Goal: Navigation & Orientation: Find specific page/section

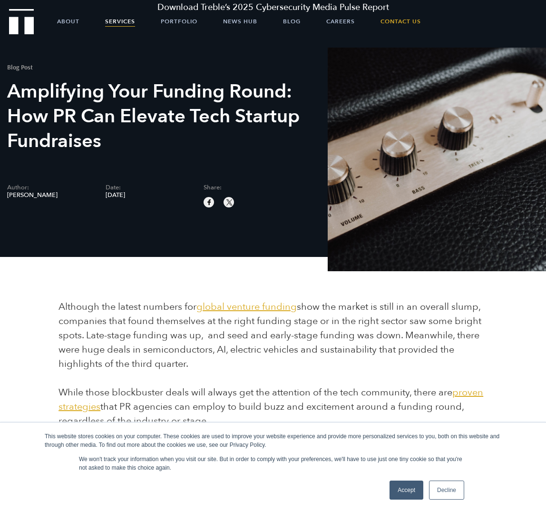
click at [107, 22] on link "Services" at bounding box center [120, 22] width 30 height 24
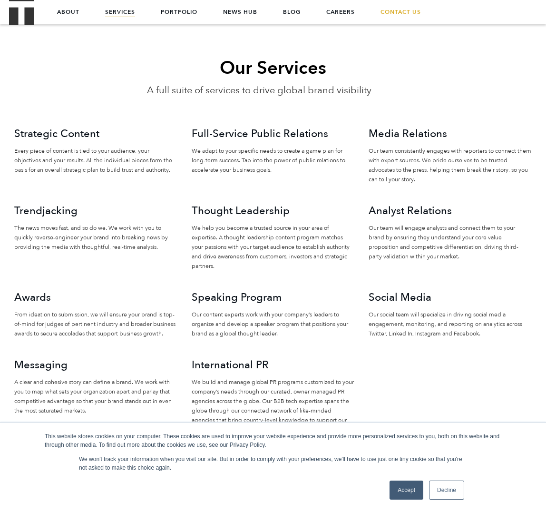
scroll to position [711, 0]
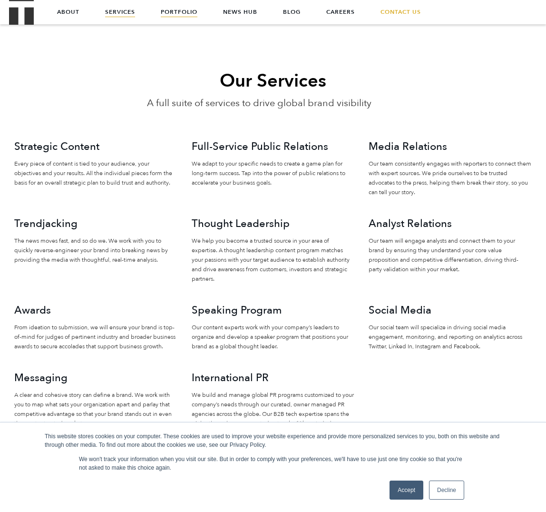
click at [191, 13] on link "Portfolio" at bounding box center [179, 12] width 37 height 24
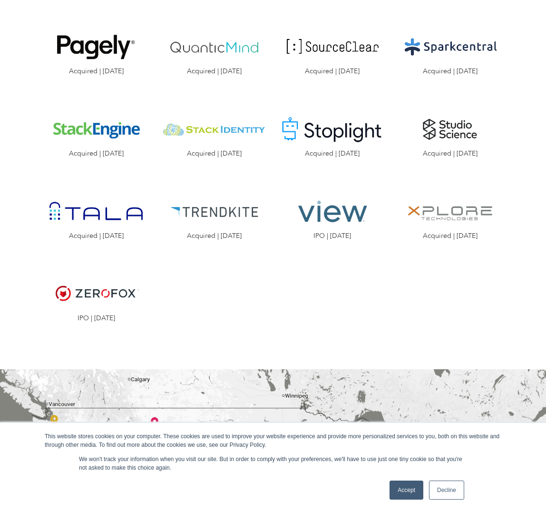
scroll to position [1157, 0]
